Goal: Information Seeking & Learning: Check status

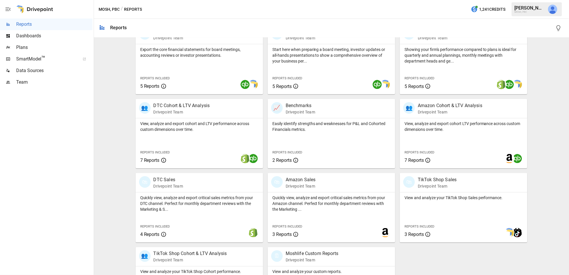
scroll to position [174, 0]
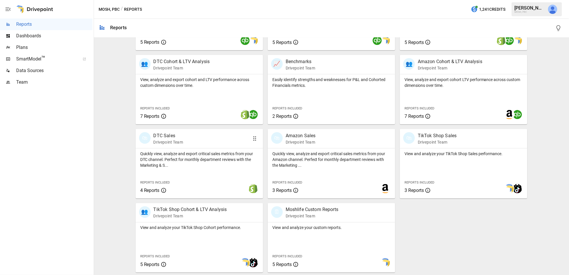
click at [218, 164] on p "Quickly view, analyze and export critical sales metrics from your DTC channel. …" at bounding box center [199, 159] width 118 height 17
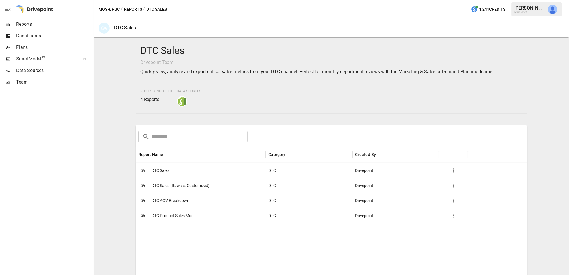
click at [177, 220] on span "DTC Product Sales Mix" at bounding box center [172, 215] width 41 height 15
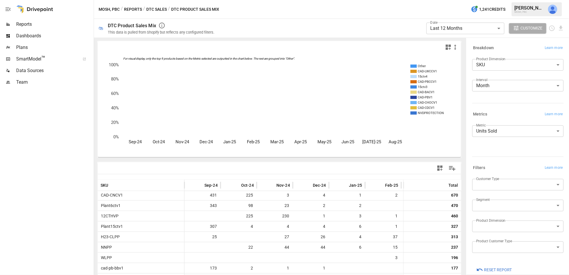
scroll to position [221, 0]
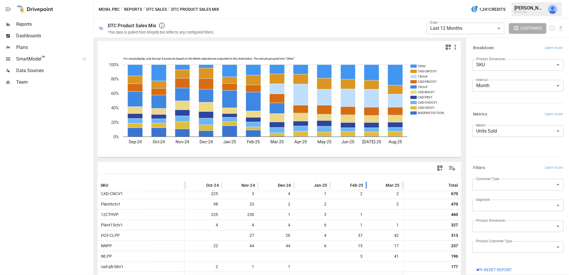
click at [359, 183] on span "Feb-25" at bounding box center [356, 185] width 13 height 6
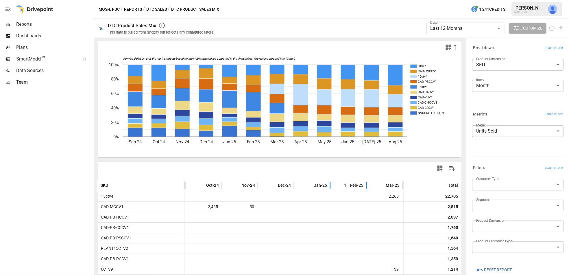
click at [360, 180] on div "Feb-25" at bounding box center [348, 185] width 30 height 11
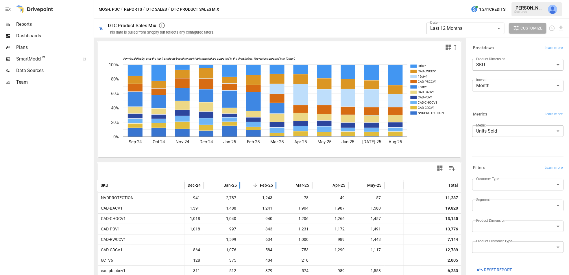
scroll to position [30, 133]
